Goal: Task Accomplishment & Management: Use online tool/utility

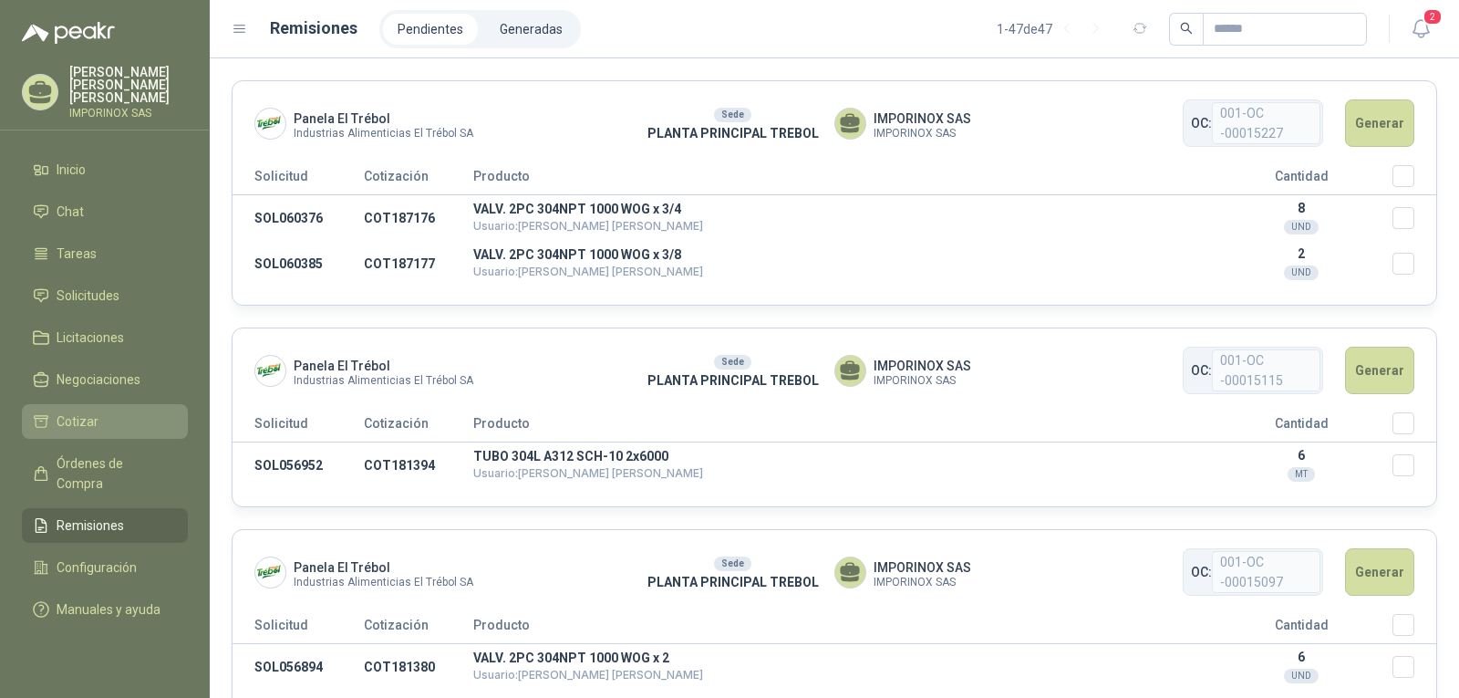
click at [57, 411] on span "Cotizar" at bounding box center [78, 421] width 42 height 20
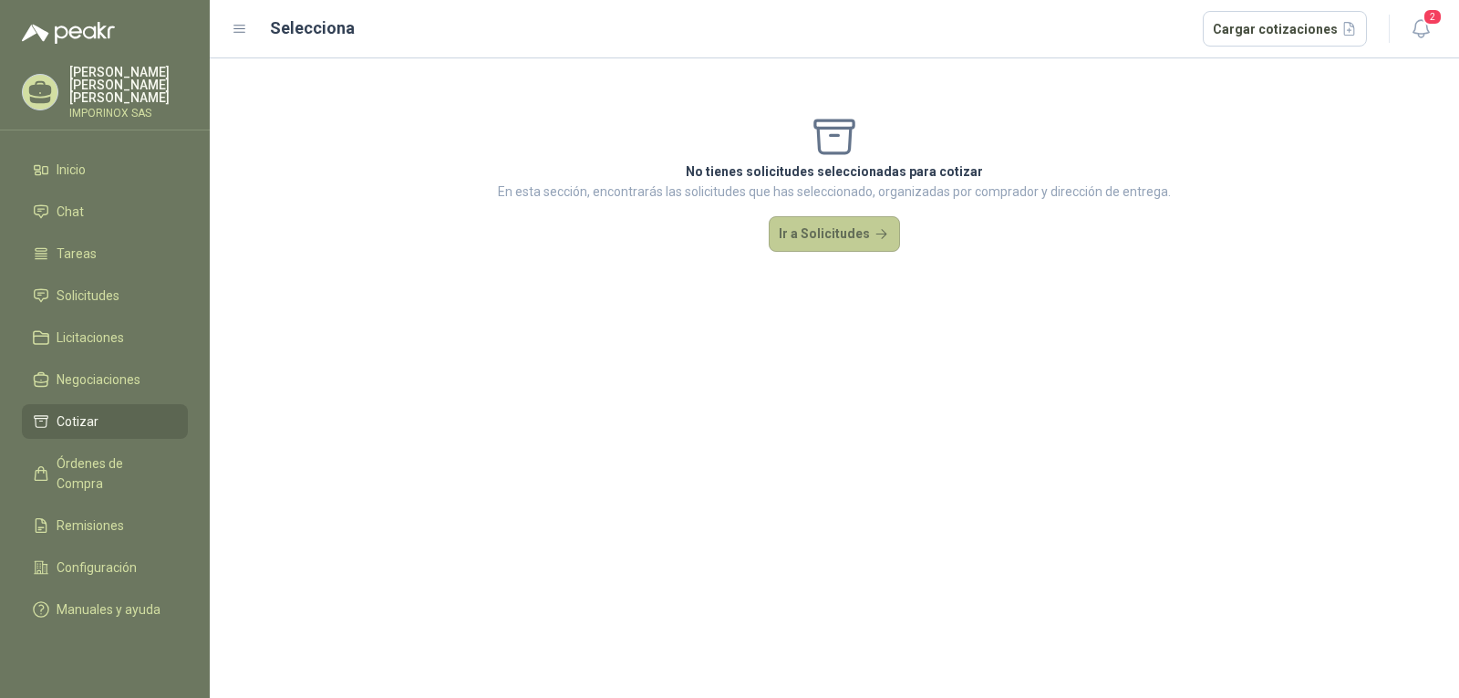
click at [882, 222] on button "Ir a Solicitudes" at bounding box center [834, 234] width 131 height 36
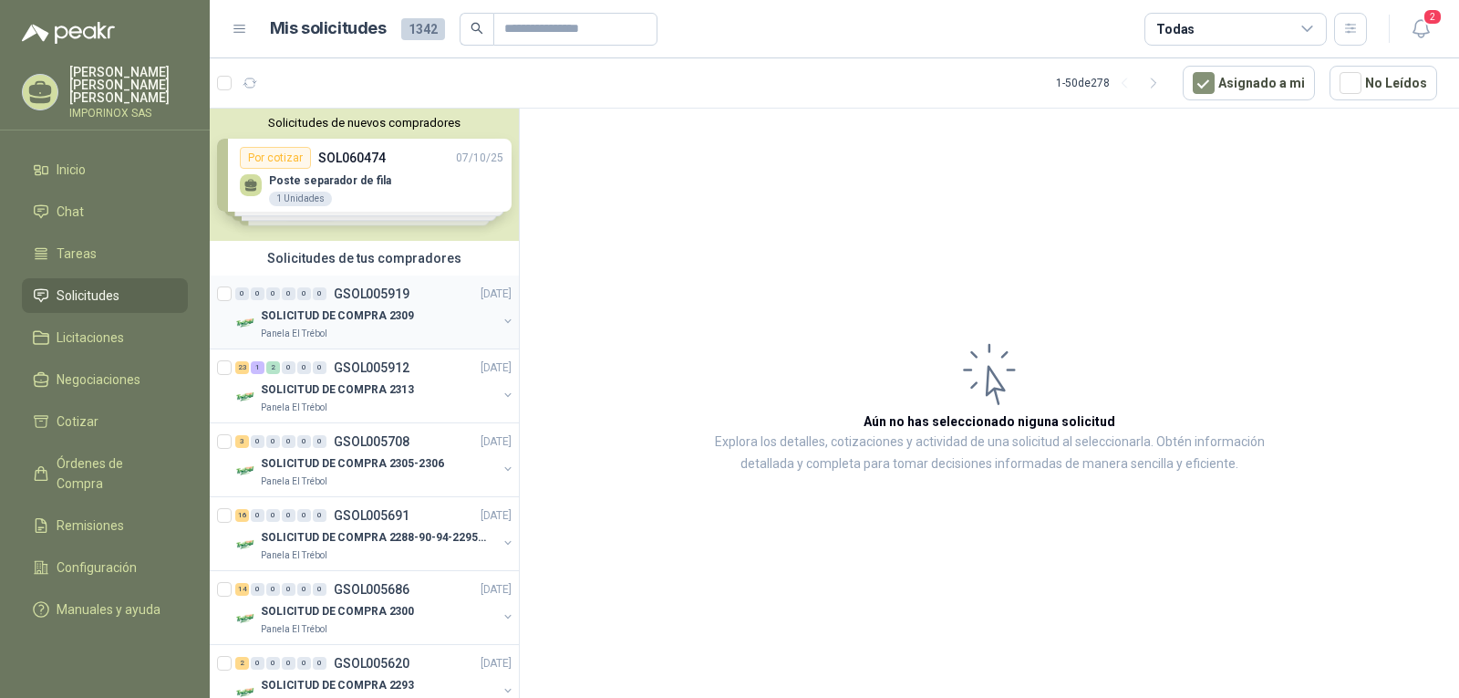
click at [357, 305] on div "SOLICITUD DE COMPRA 2309" at bounding box center [379, 316] width 236 height 22
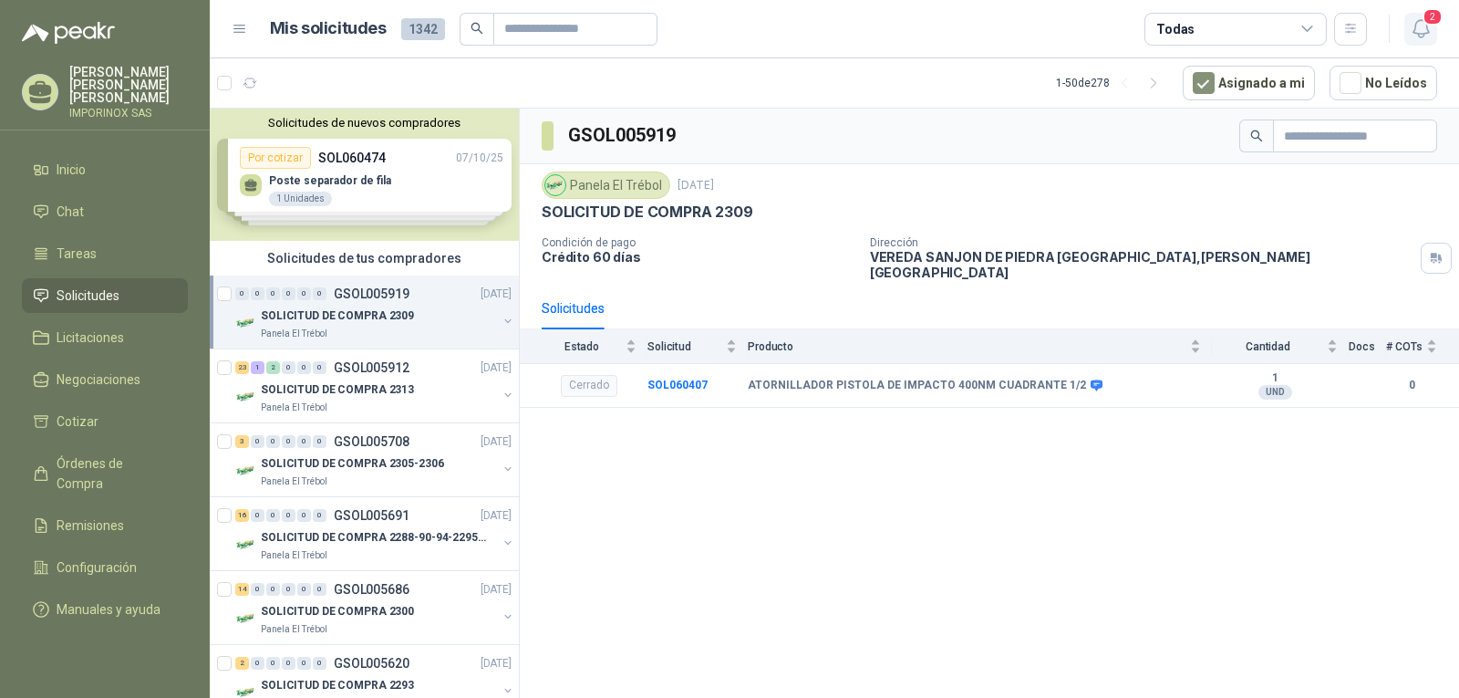
click at [1421, 22] on icon "button" at bounding box center [1421, 28] width 23 height 23
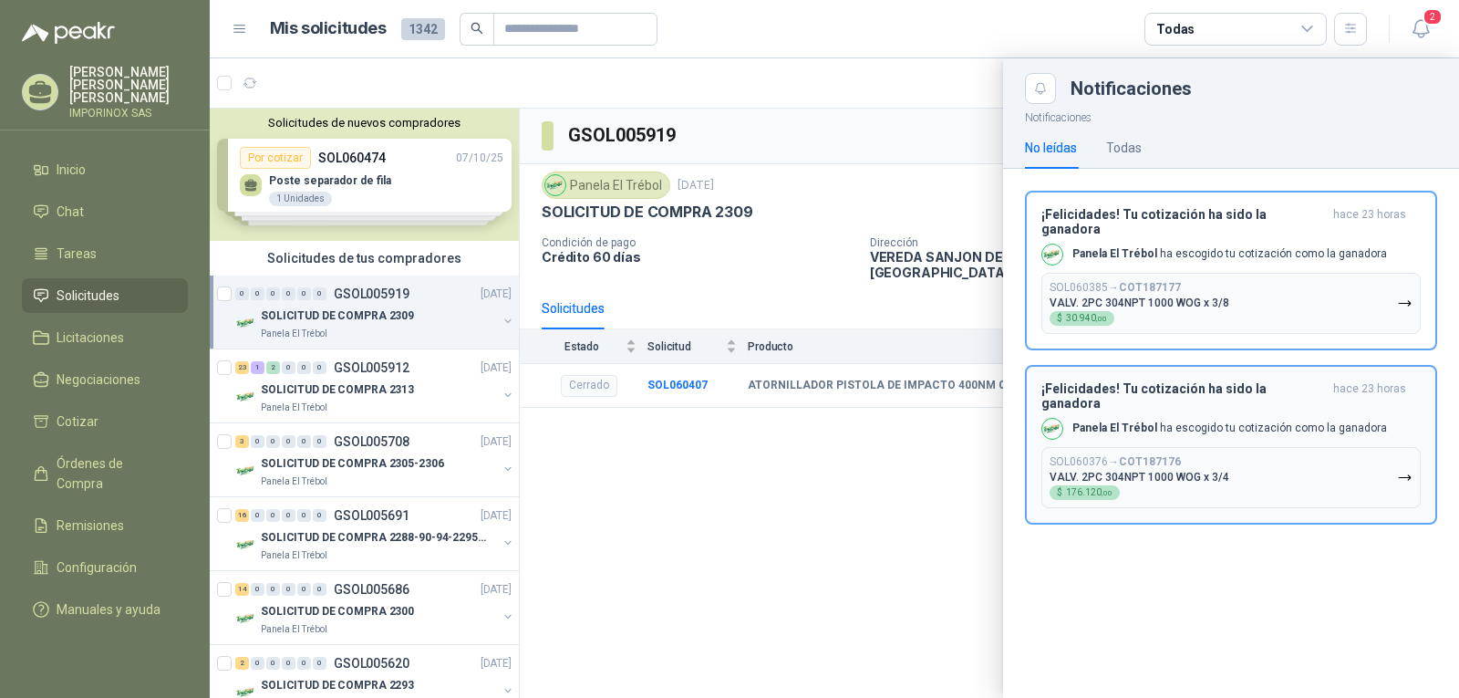
click at [1227, 447] on button "SOL060376 → COT187176 VALV. 2PC 304NPT 1000 WOG x 3/4 $ 176.120 ,00" at bounding box center [1230, 477] width 379 height 61
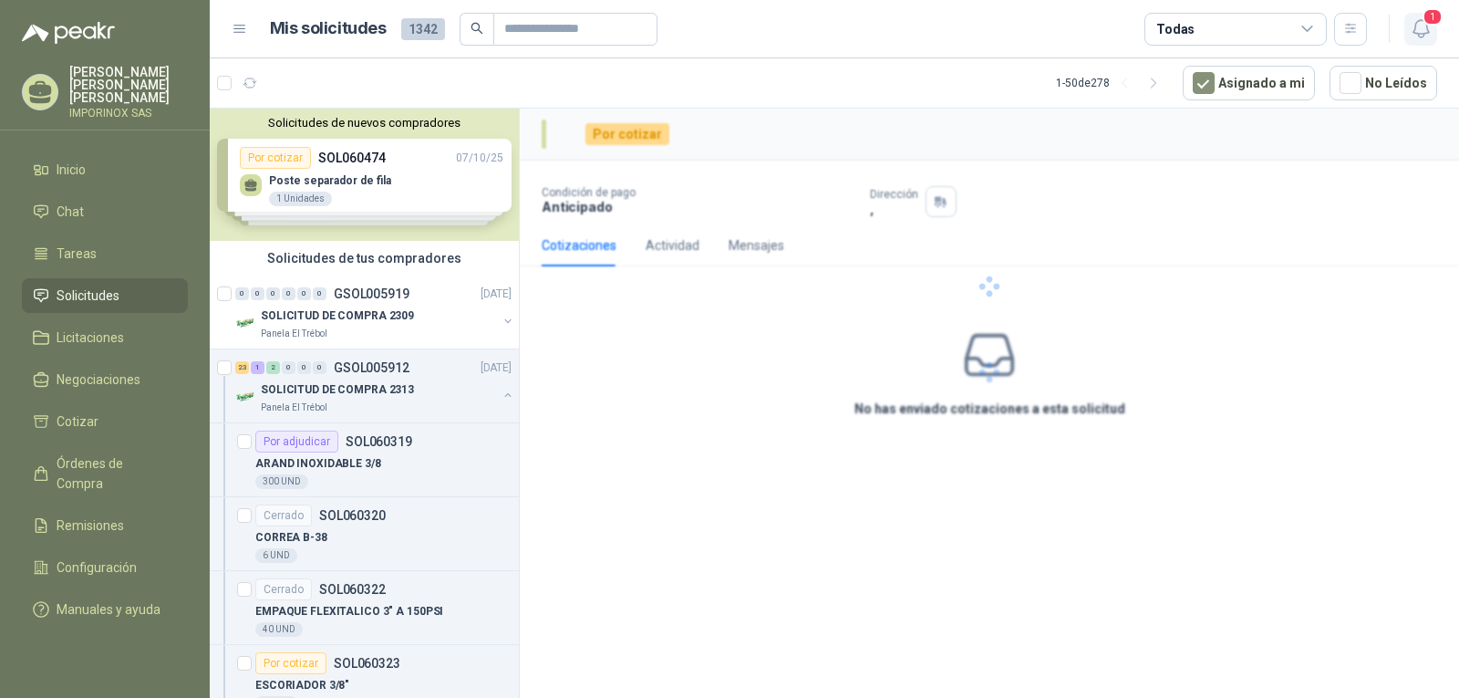
click at [1431, 12] on span "1" at bounding box center [1433, 16] width 20 height 17
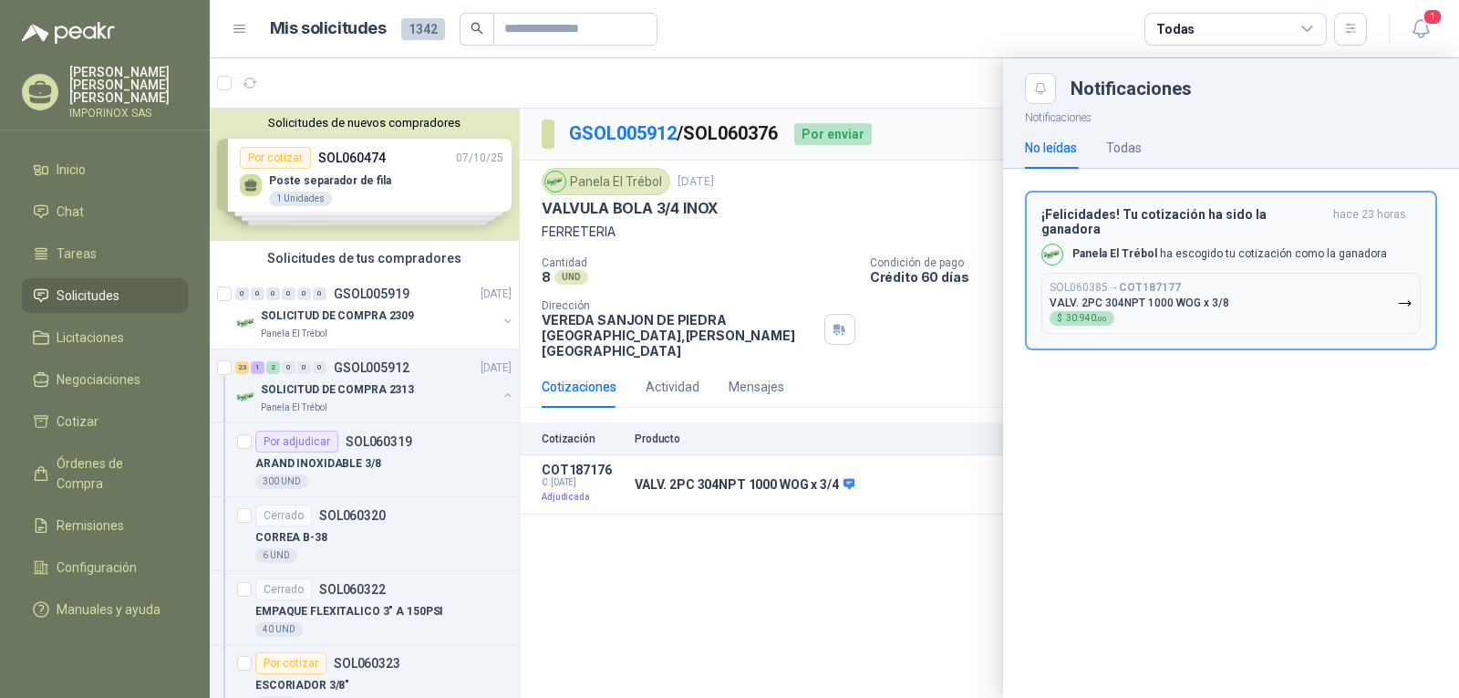
click at [1227, 274] on button "SOL060385 → COT187177 VALV. 2PC 304NPT 1000 WOG x 3/8 $ 30.940 ,00" at bounding box center [1230, 303] width 379 height 61
